Goal: Navigation & Orientation: Find specific page/section

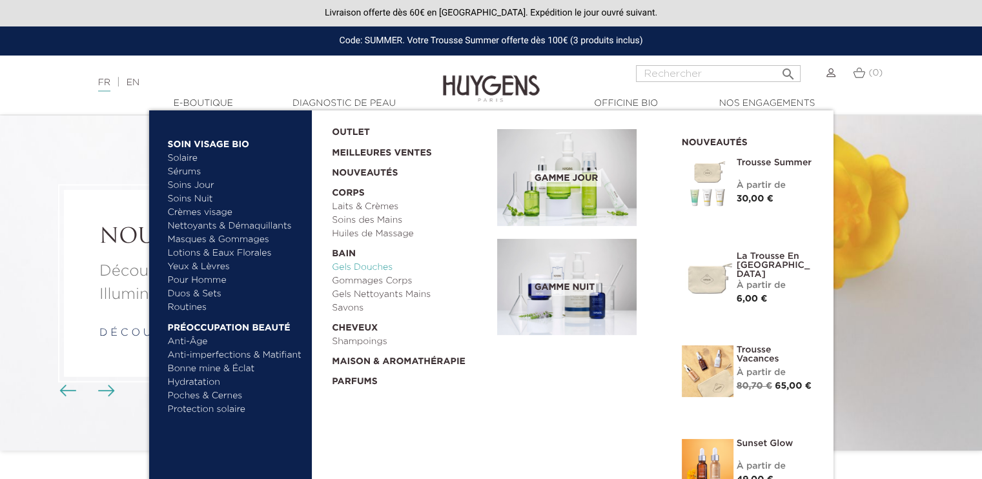
click at [368, 262] on link "Gels Douches" at bounding box center [410, 268] width 156 height 14
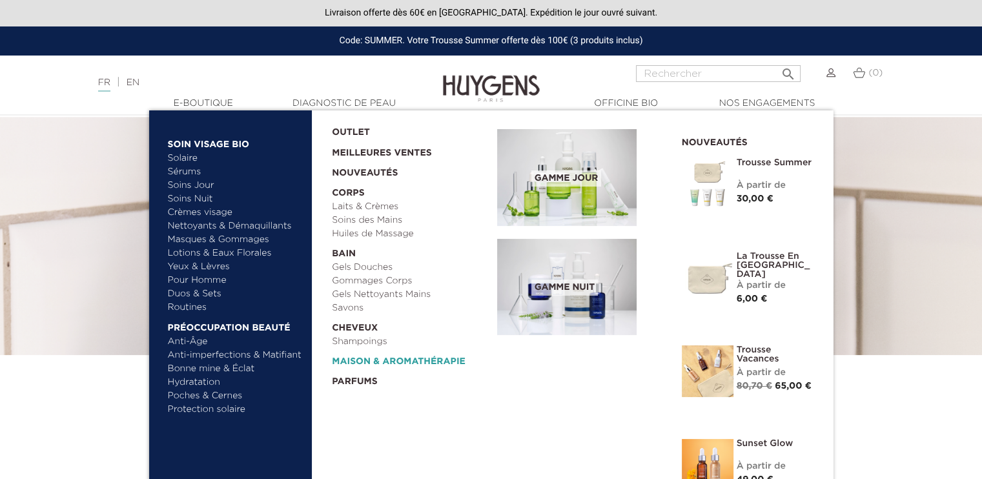
click at [431, 364] on link "  Maison & Aromathérapie" at bounding box center [410, 359] width 156 height 20
